Goal: Book appointment/travel/reservation

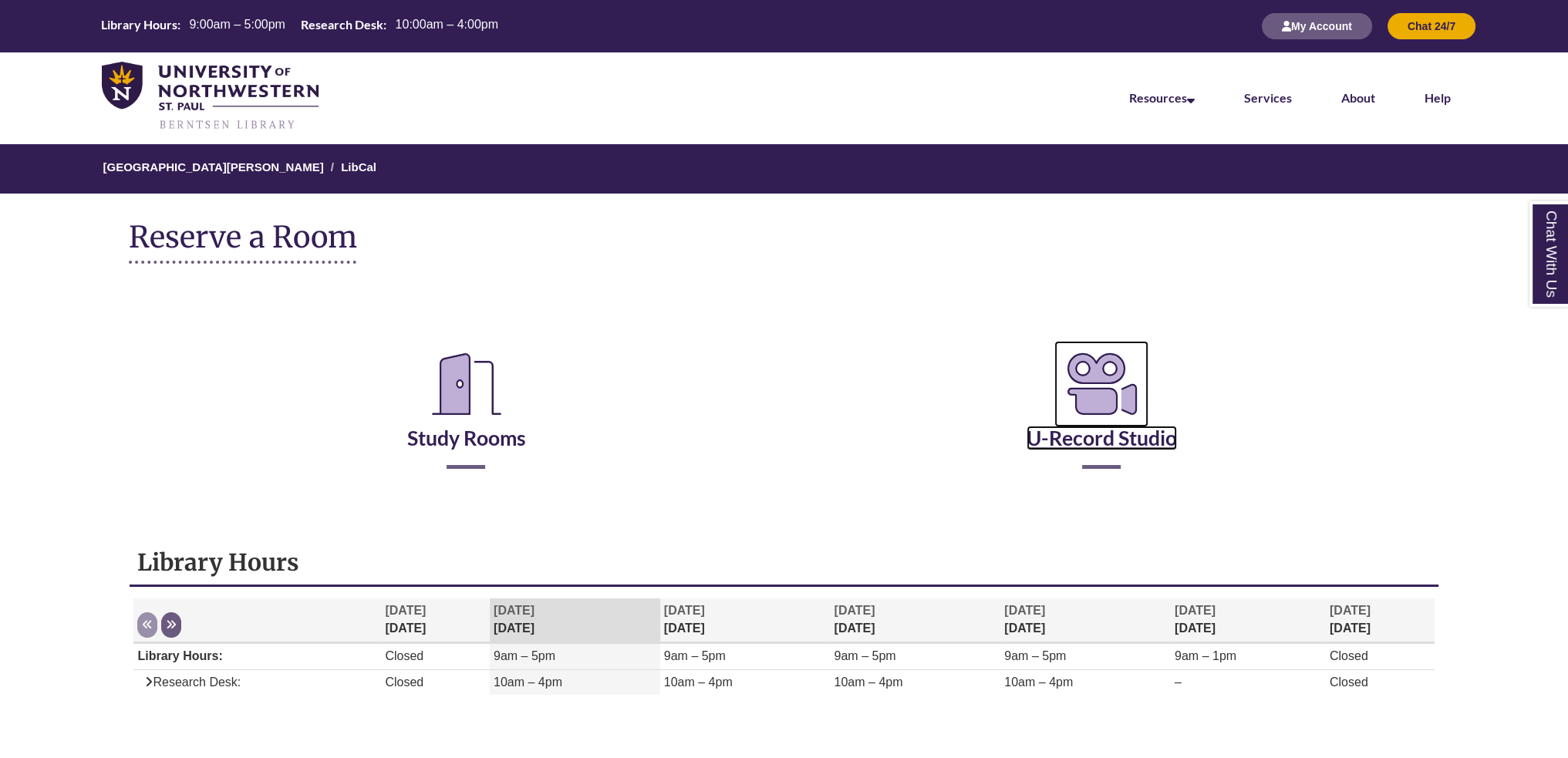
click at [1066, 425] on icon "Reserve a Room" at bounding box center [1100, 383] width 94 height 86
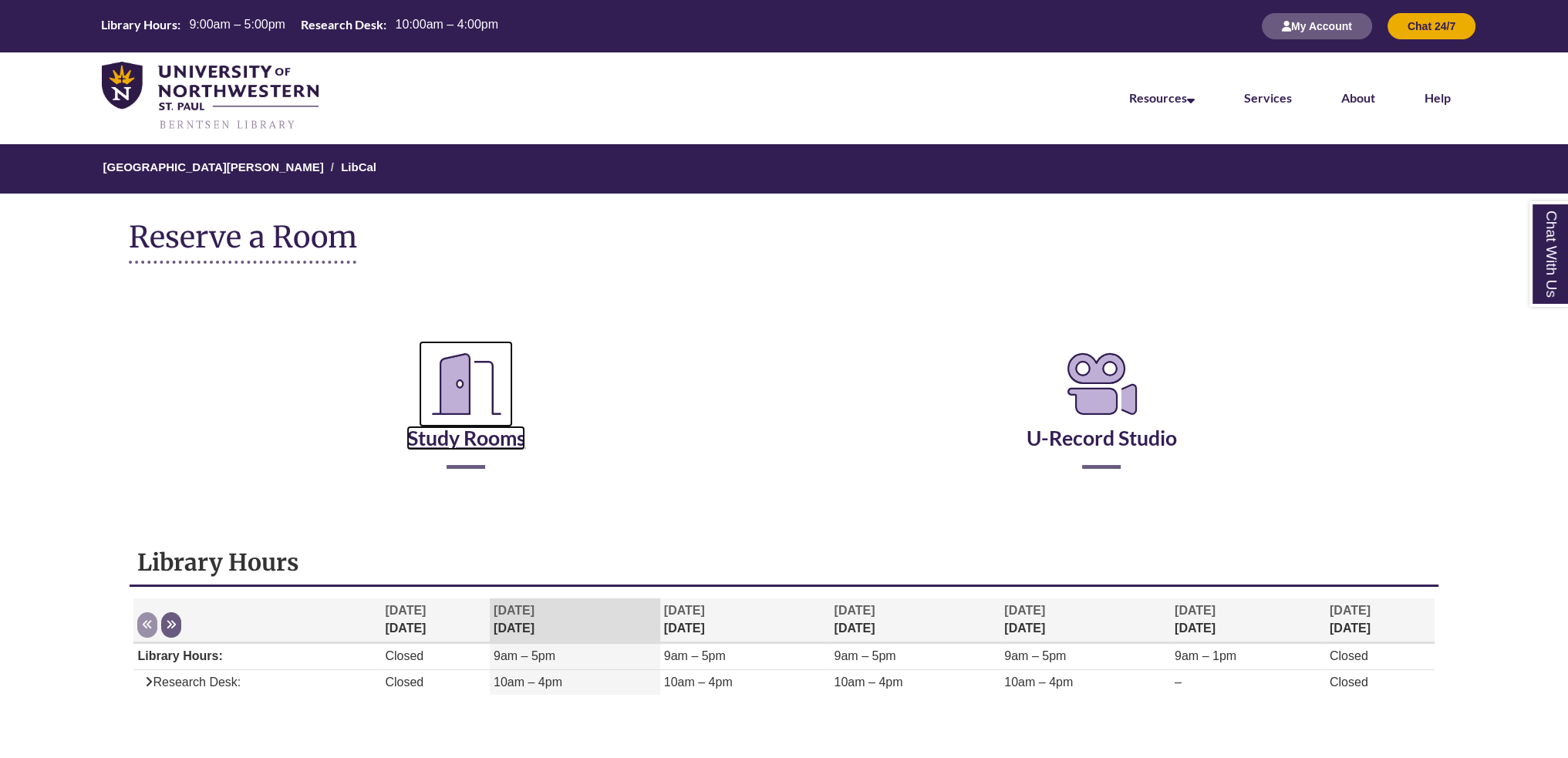
click at [506, 363] on icon "Reserve a Room" at bounding box center [466, 383] width 94 height 86
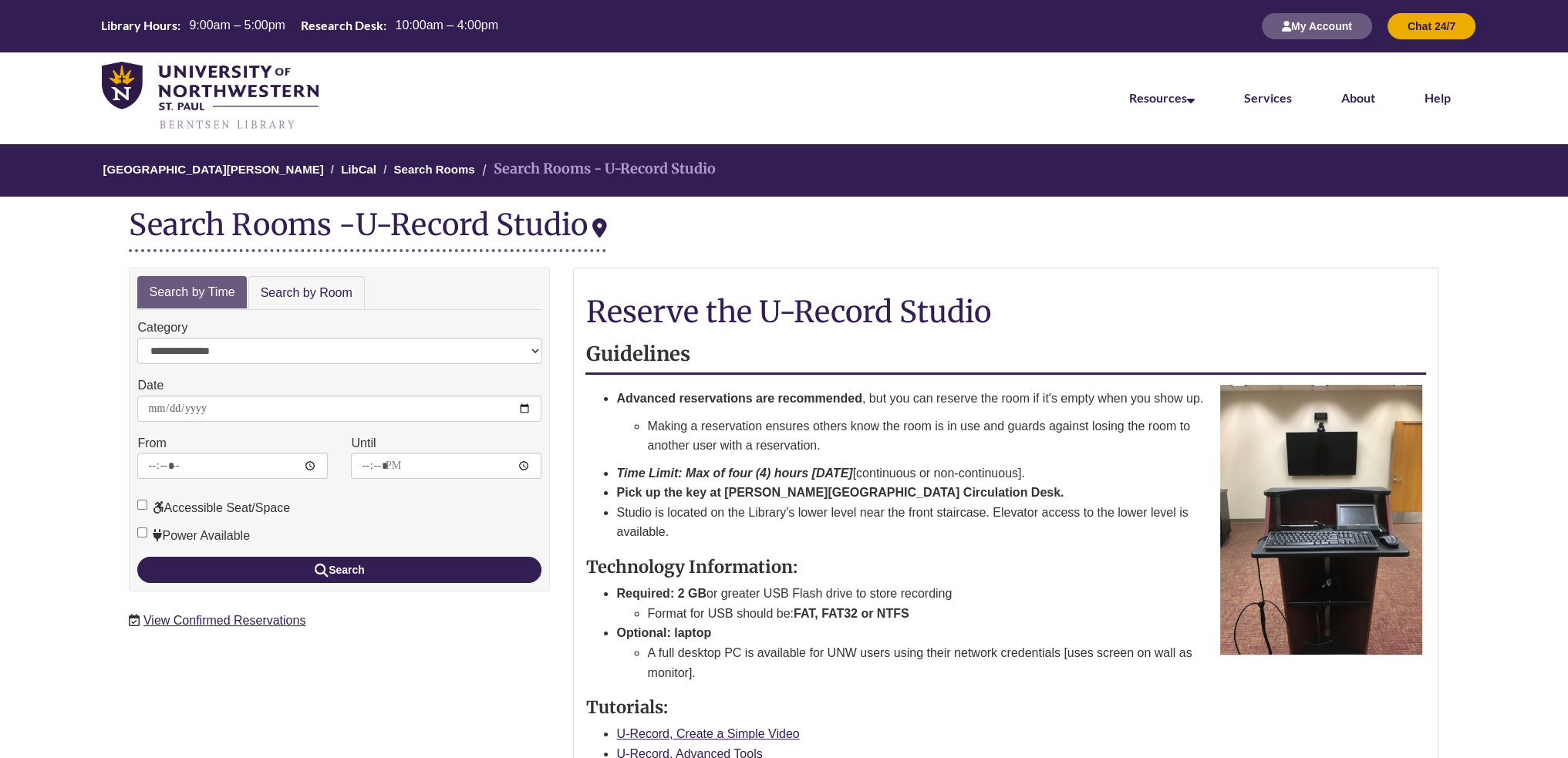
scroll to position [308, 0]
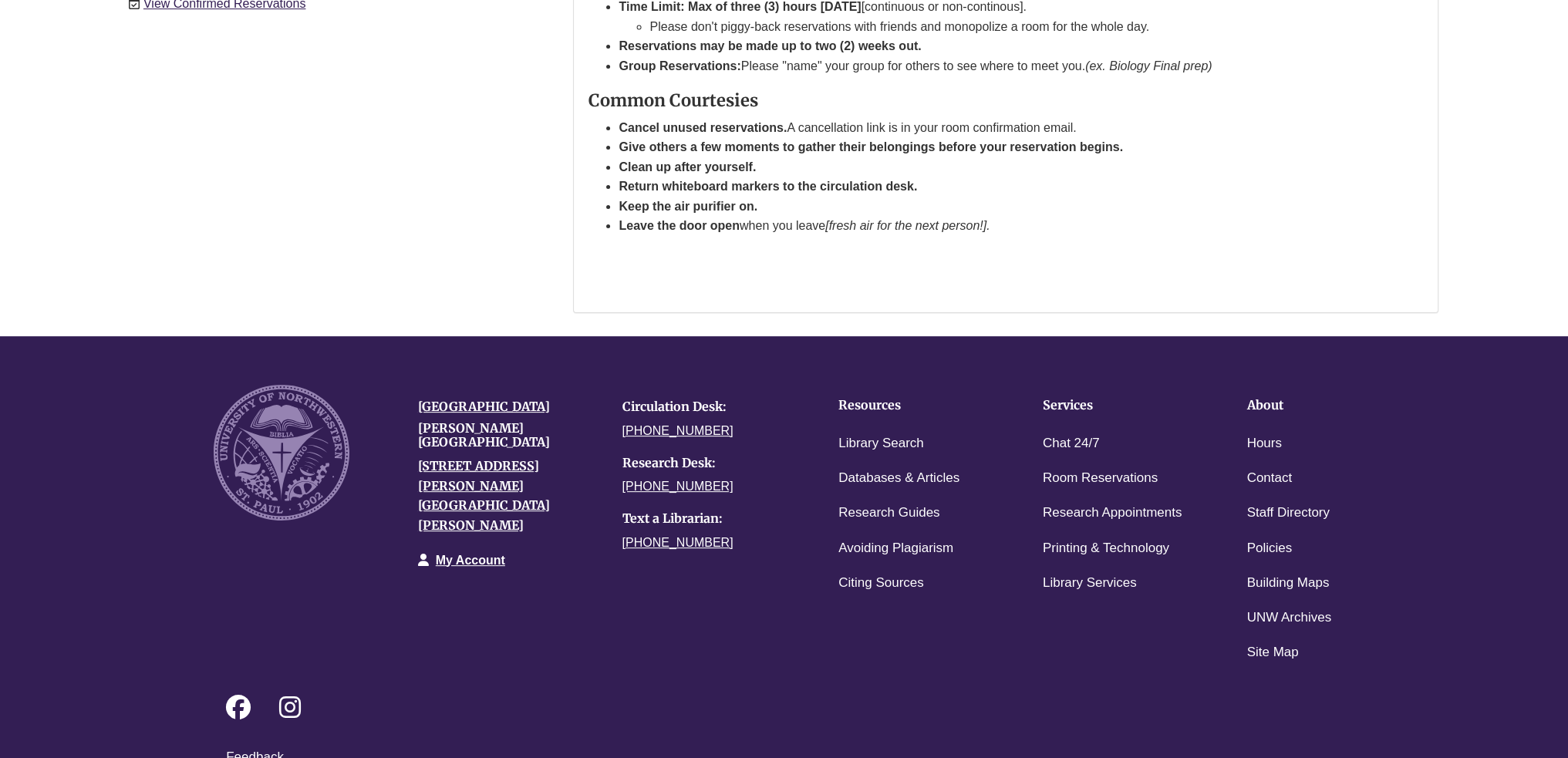
scroll to position [665, 0]
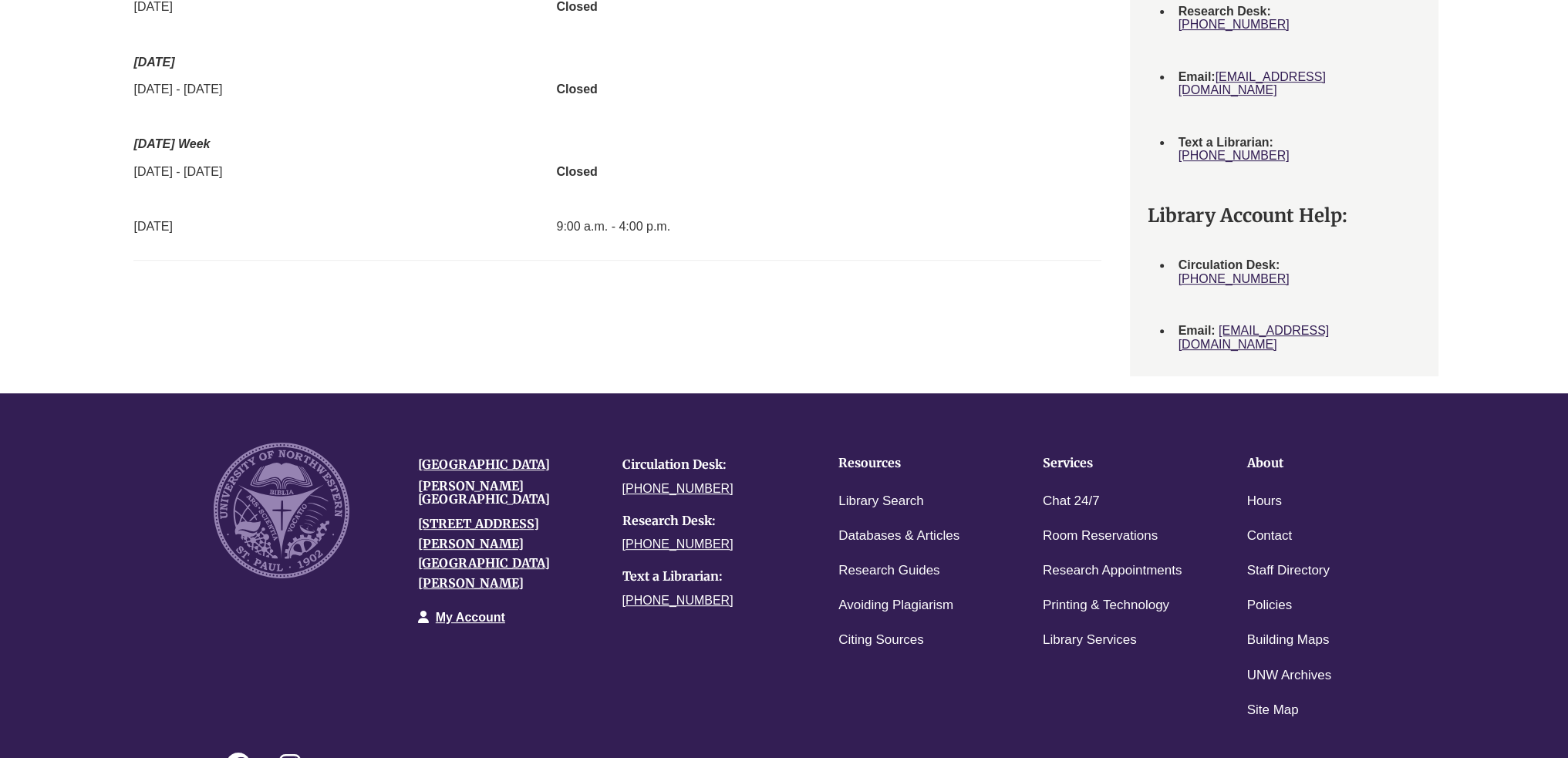
scroll to position [897, 0]
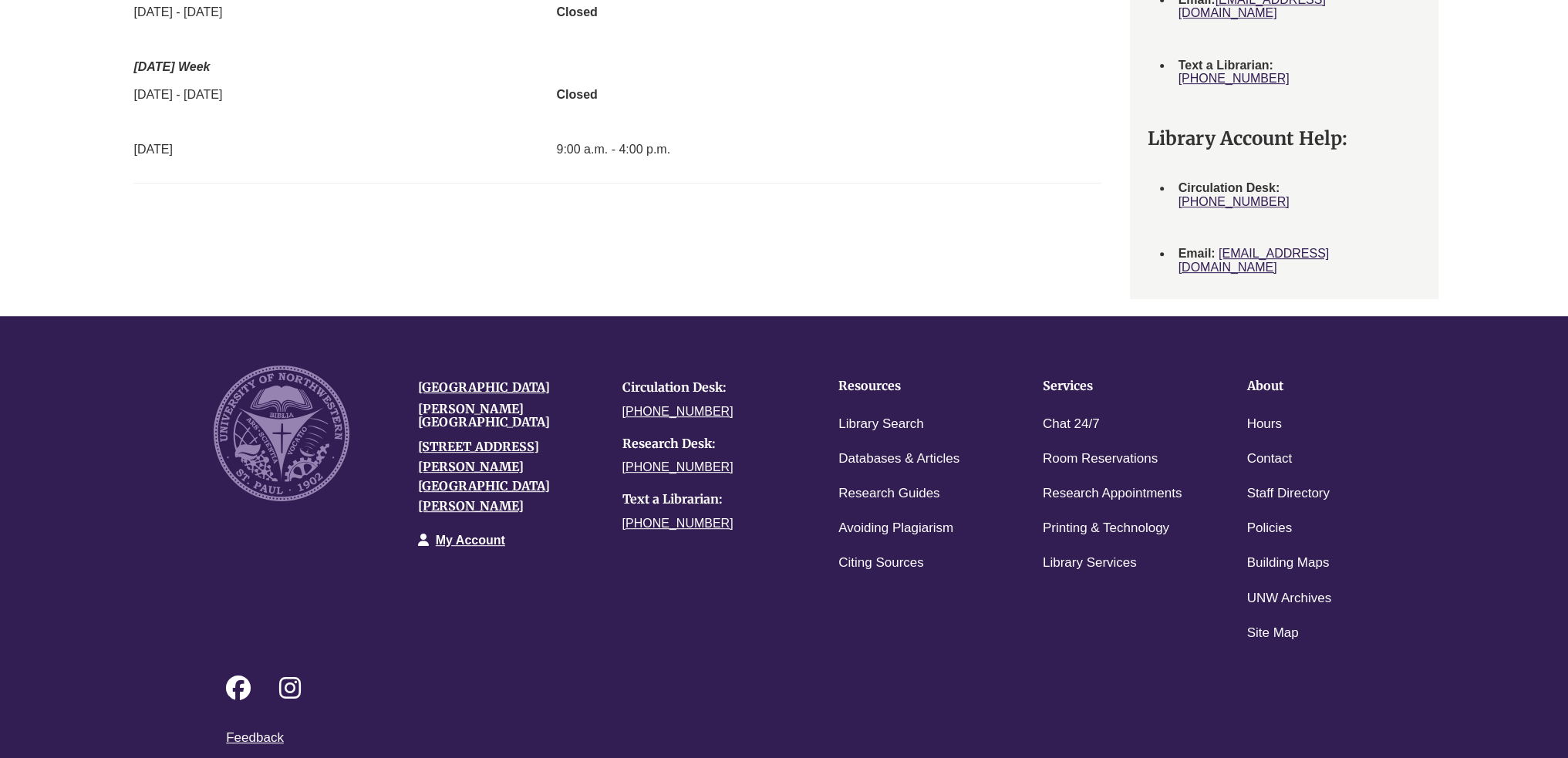
click at [1321, 511] on li "Policies" at bounding box center [1325, 528] width 182 height 35
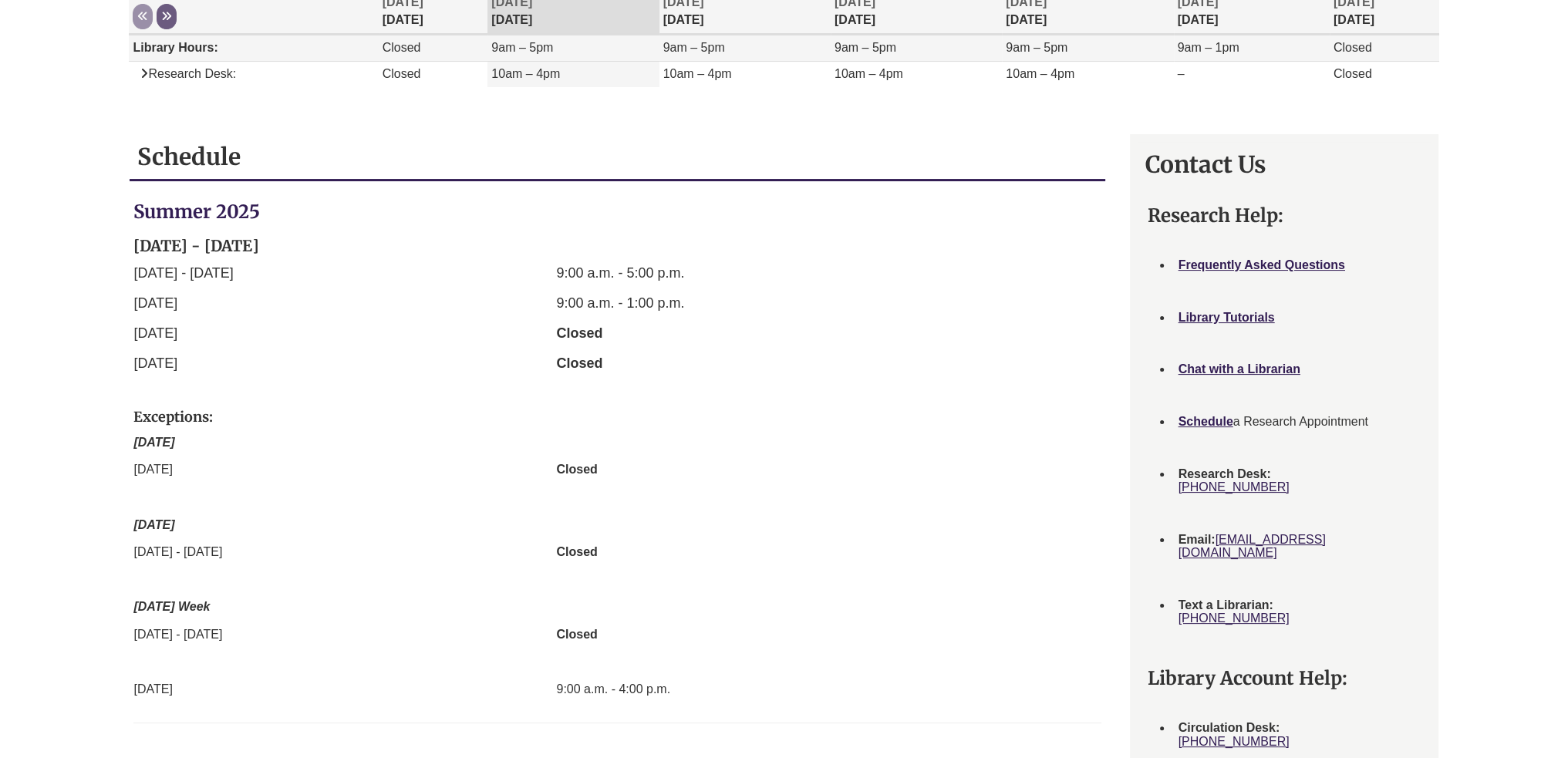
scroll to position [0, 0]
